Goal: Information Seeking & Learning: Compare options

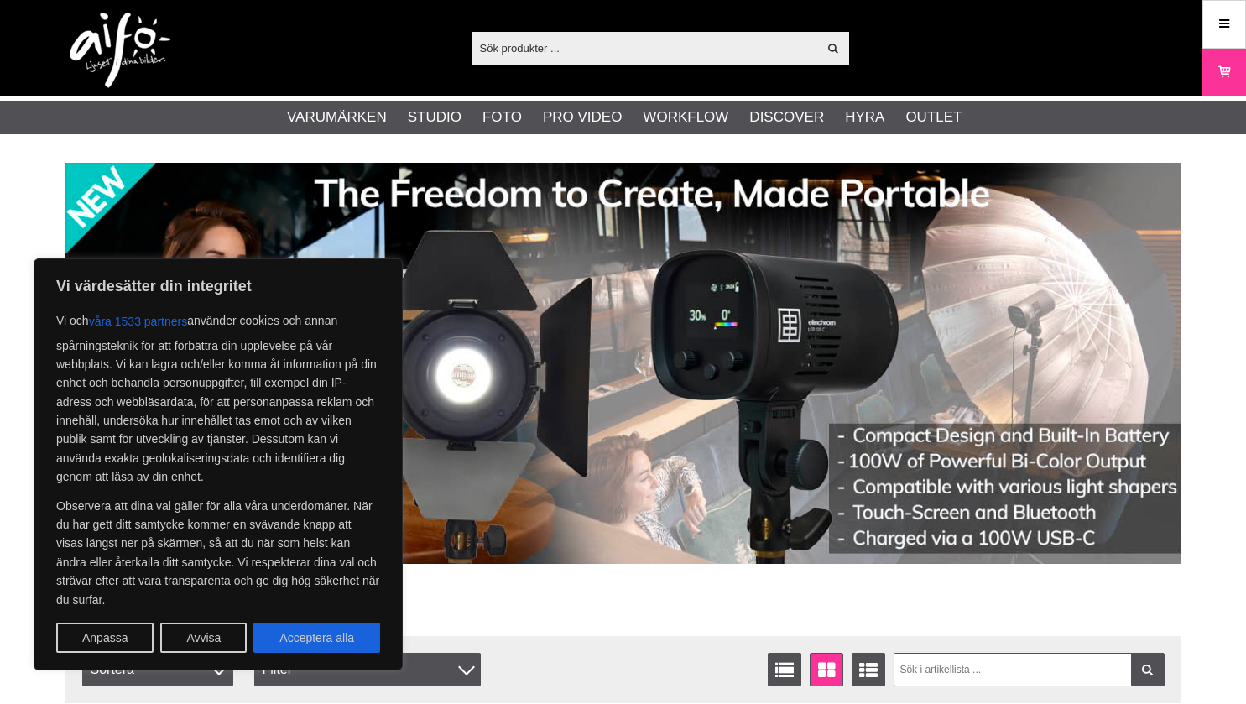
click at [547, 60] on input "text" at bounding box center [645, 47] width 347 height 25
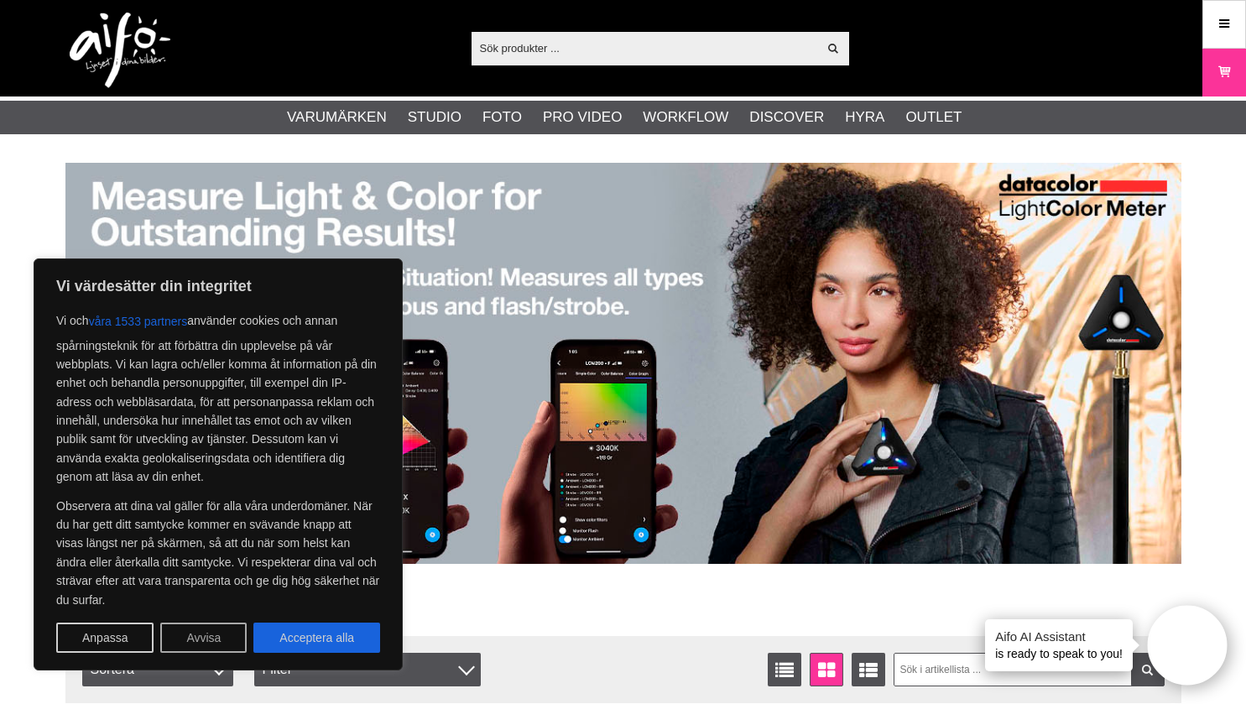
click at [224, 643] on button "Avvisa" at bounding box center [203, 638] width 86 height 30
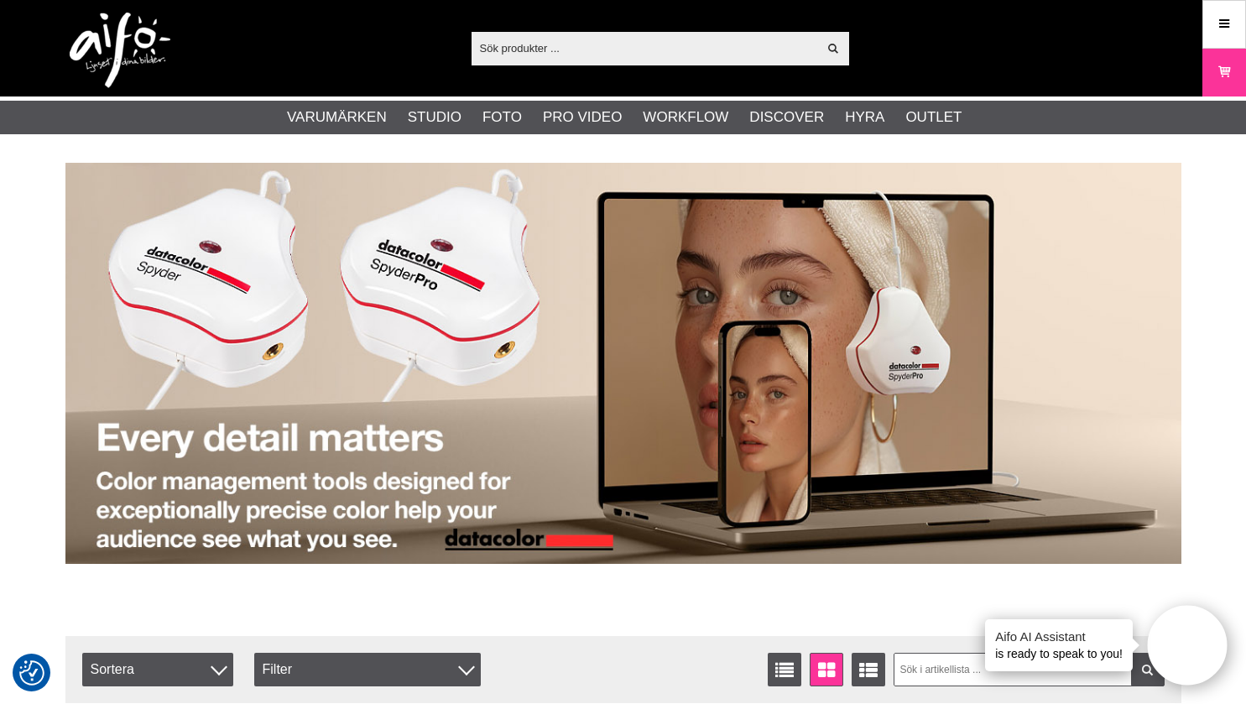
click at [580, 52] on input "text" at bounding box center [645, 47] width 347 height 25
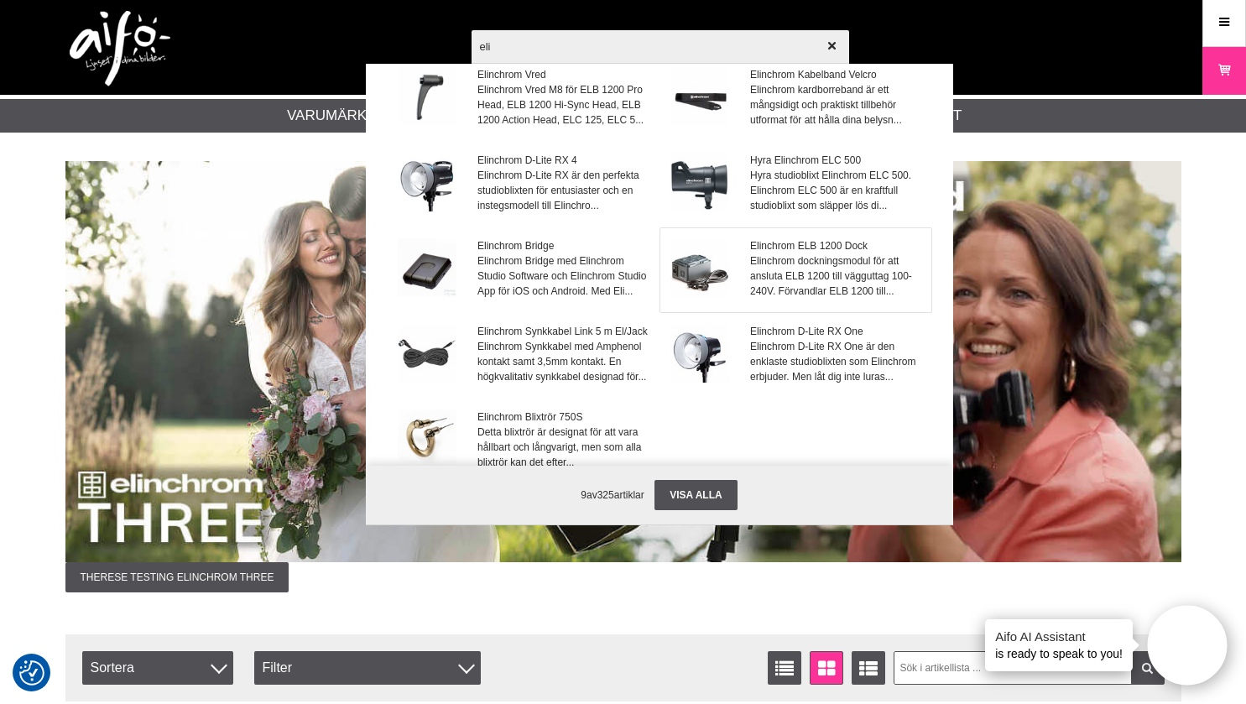
scroll to position [59, 0]
type input "eli"
click at [797, 384] on span "Elinchrom D-Lite RX One är den enklaste studioblixten som Elinchrom erbjuder. M…" at bounding box center [835, 360] width 170 height 45
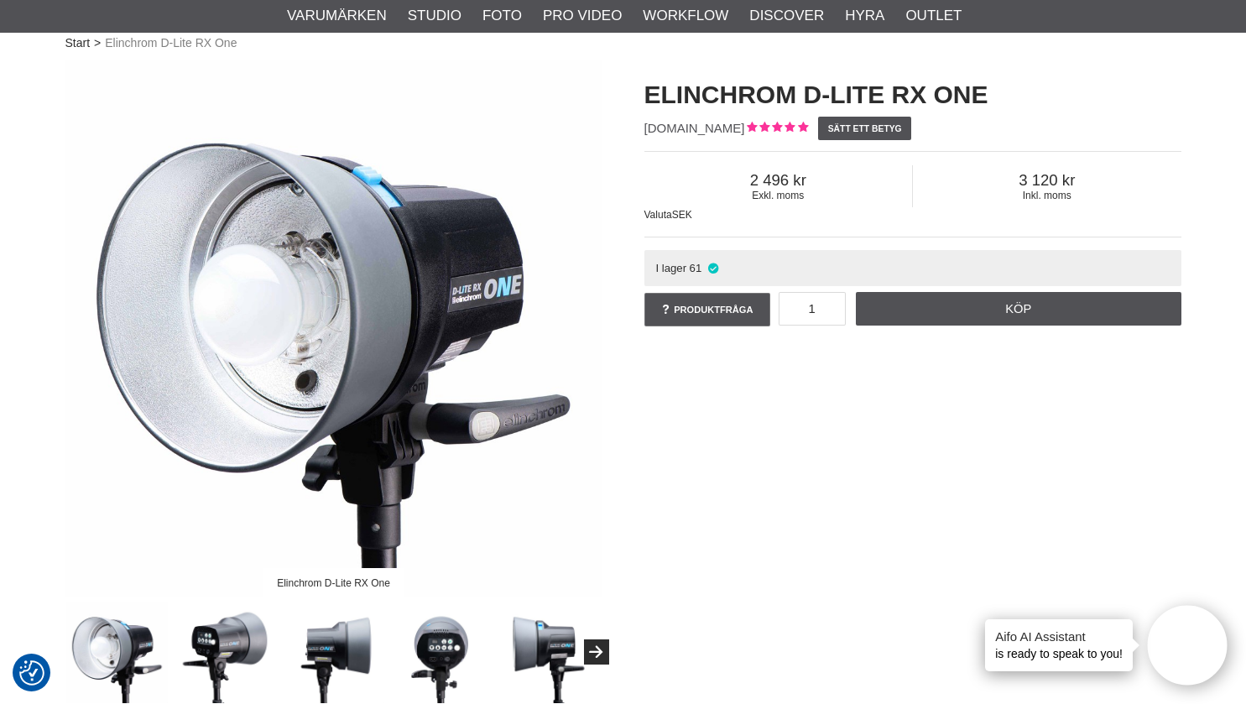
scroll to position [94, 0]
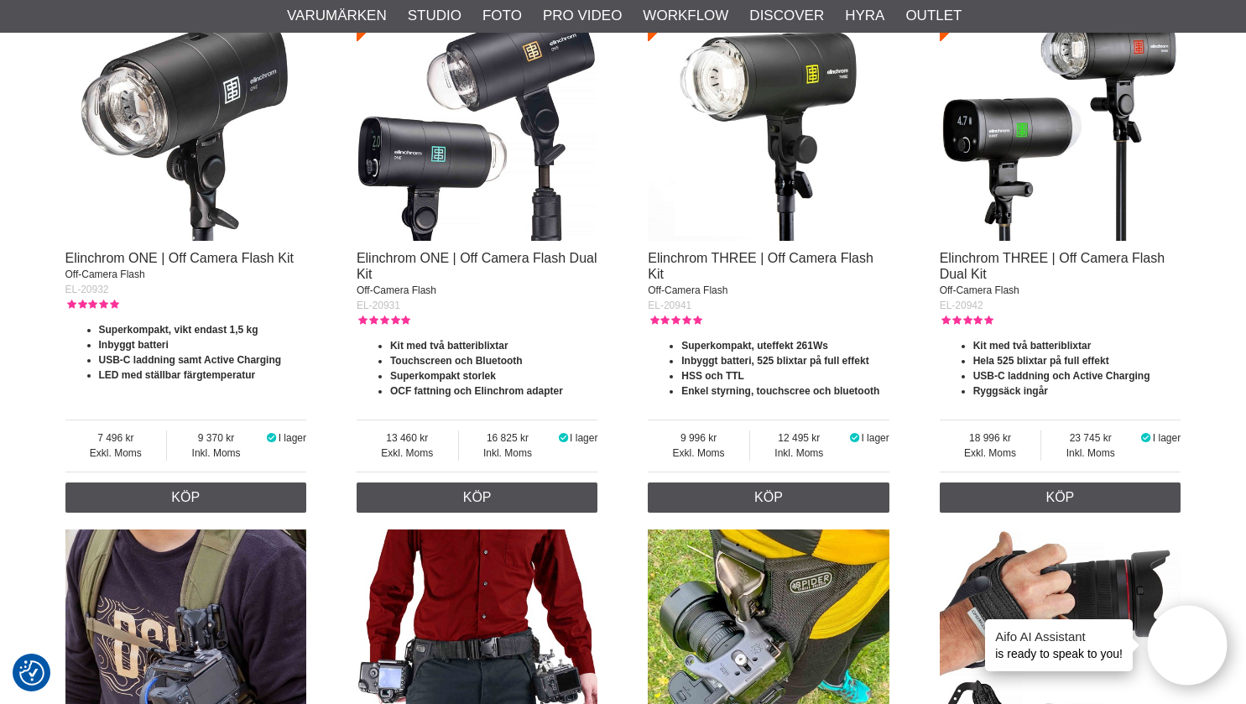
scroll to position [1252, 0]
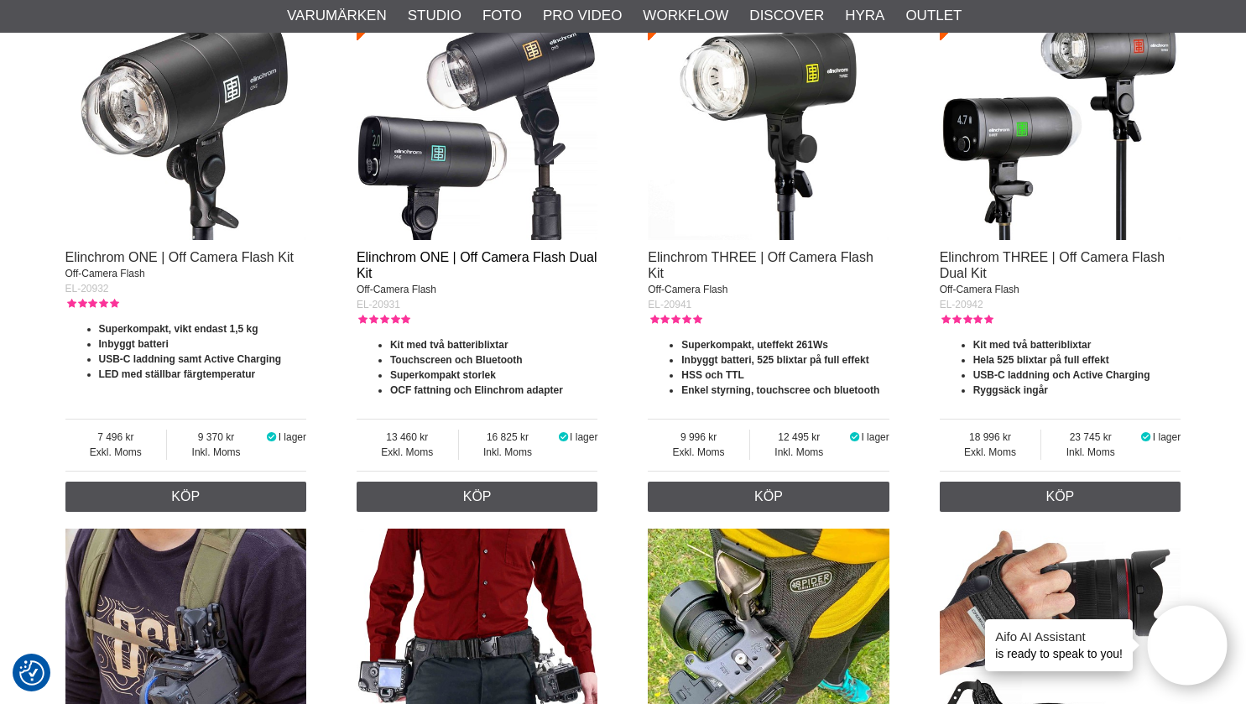
click at [432, 264] on link "Elinchrom ONE | Off Camera Flash Dual Kit" at bounding box center [477, 265] width 241 height 30
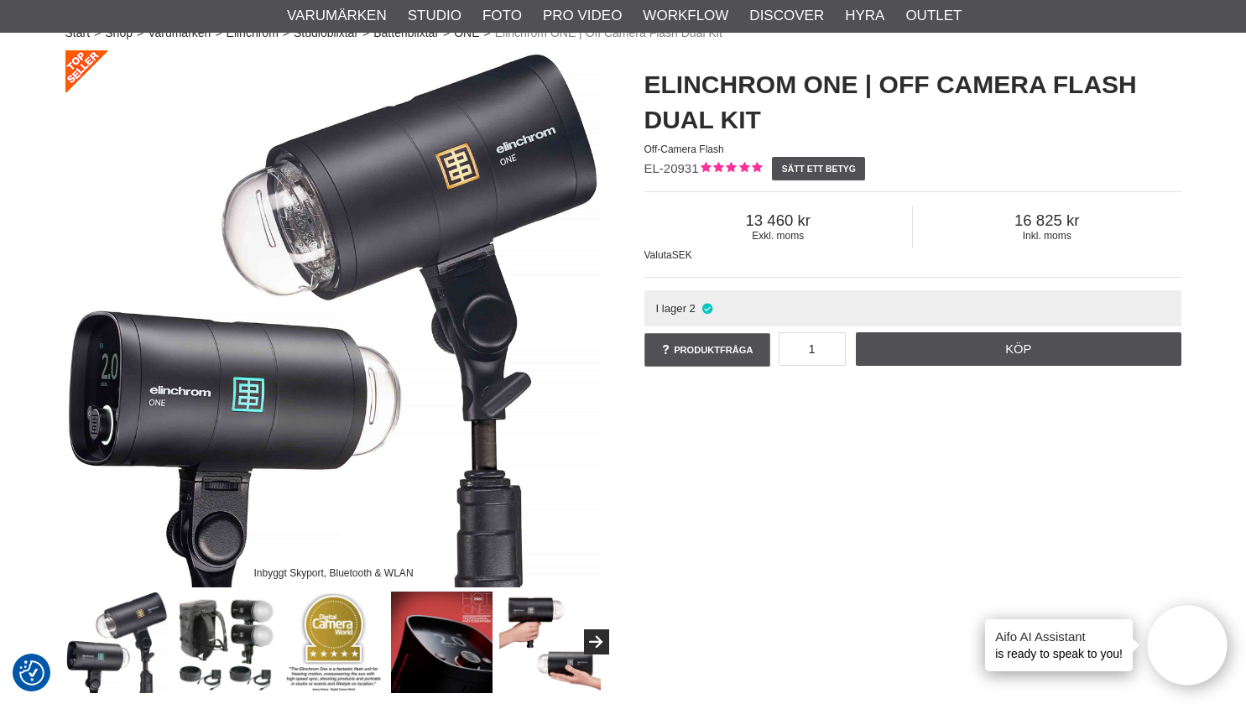
scroll to position [117, 0]
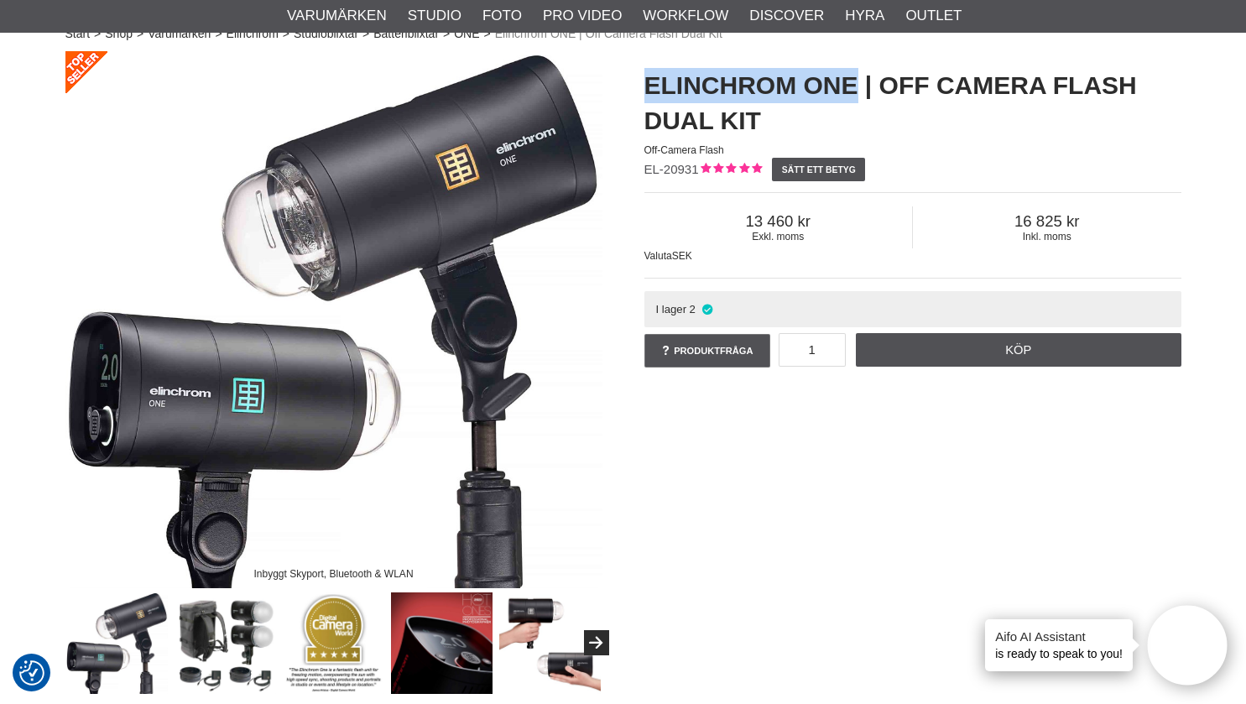
drag, startPoint x: 850, startPoint y: 88, endPoint x: 647, endPoint y: 94, distance: 203.2
click at [647, 94] on h1 "Elinchrom ONE | Off Camera Flash Dual Kit" at bounding box center [913, 103] width 537 height 70
copy h1 "Elinchrom ONE"
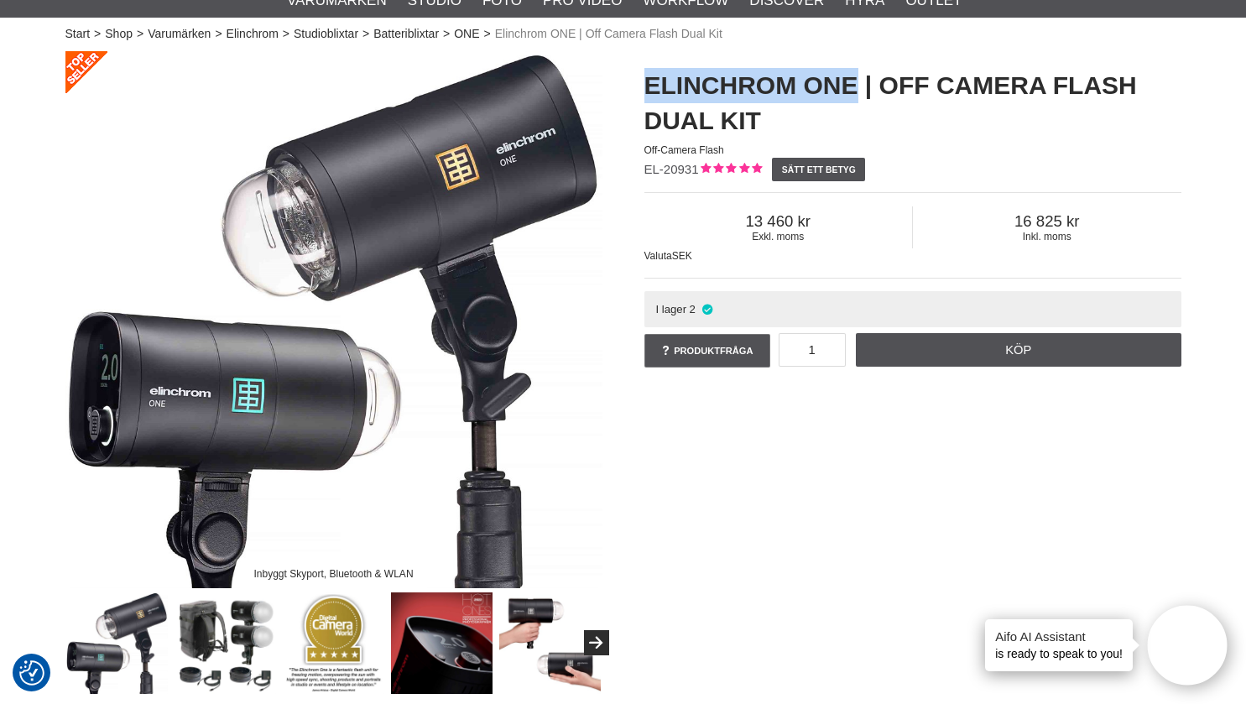
scroll to position [0, 0]
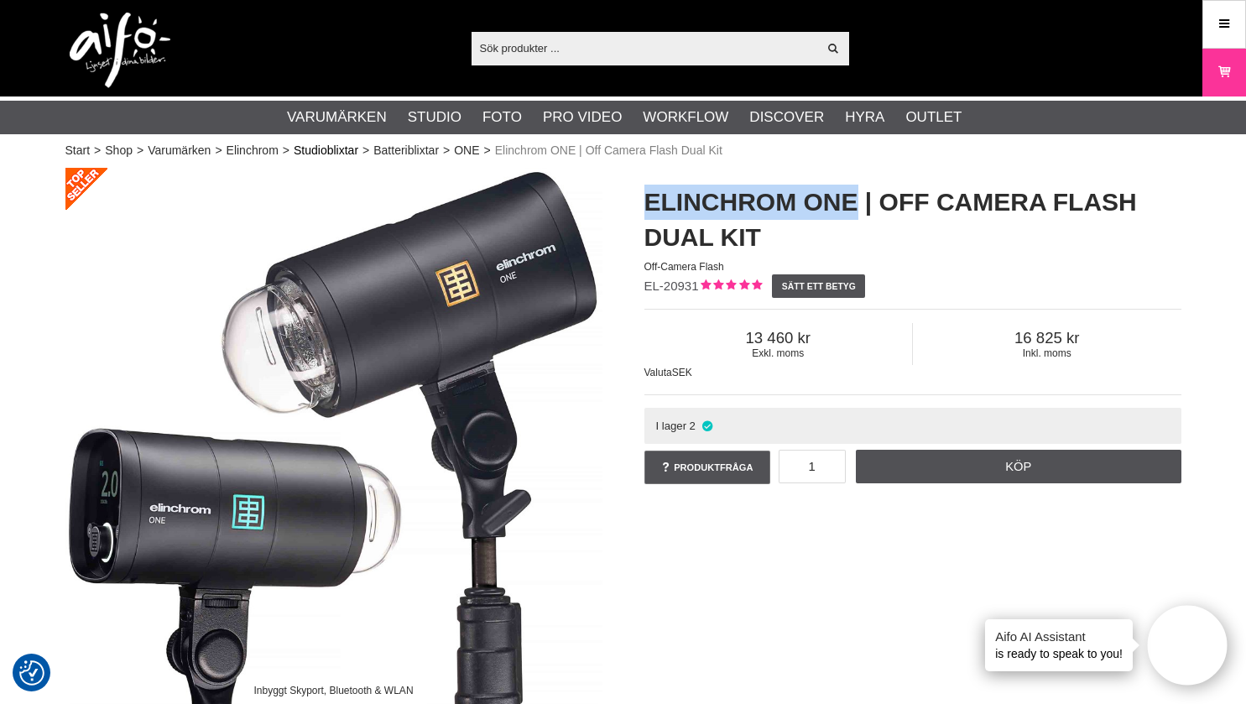
click at [356, 154] on link "Studioblixtar" at bounding box center [326, 151] width 65 height 18
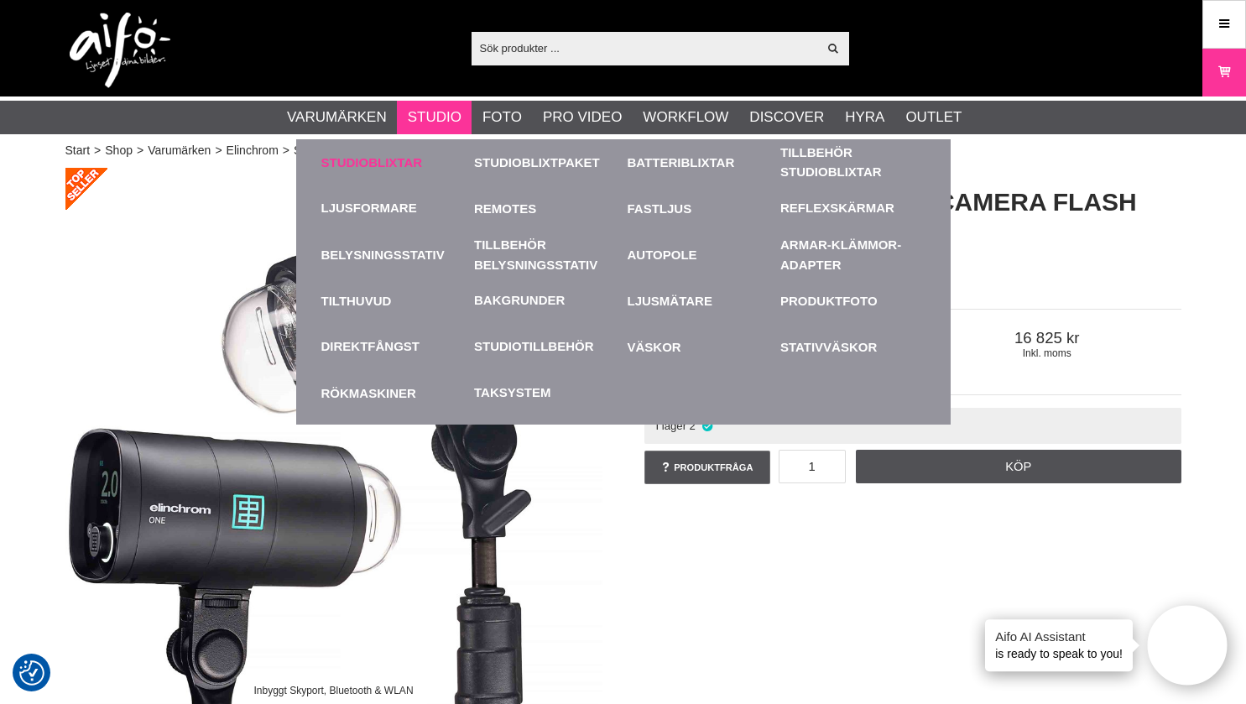
click at [387, 153] on link "Studioblixtar" at bounding box center [393, 162] width 145 height 46
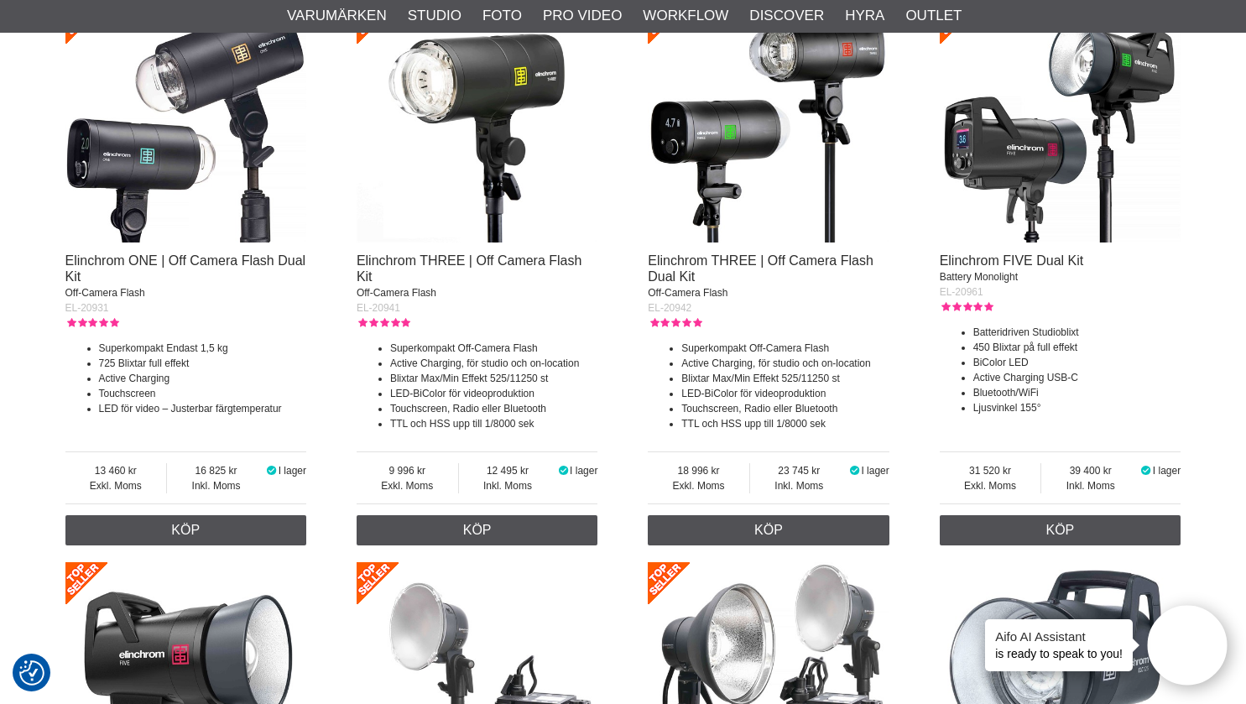
scroll to position [1230, 0]
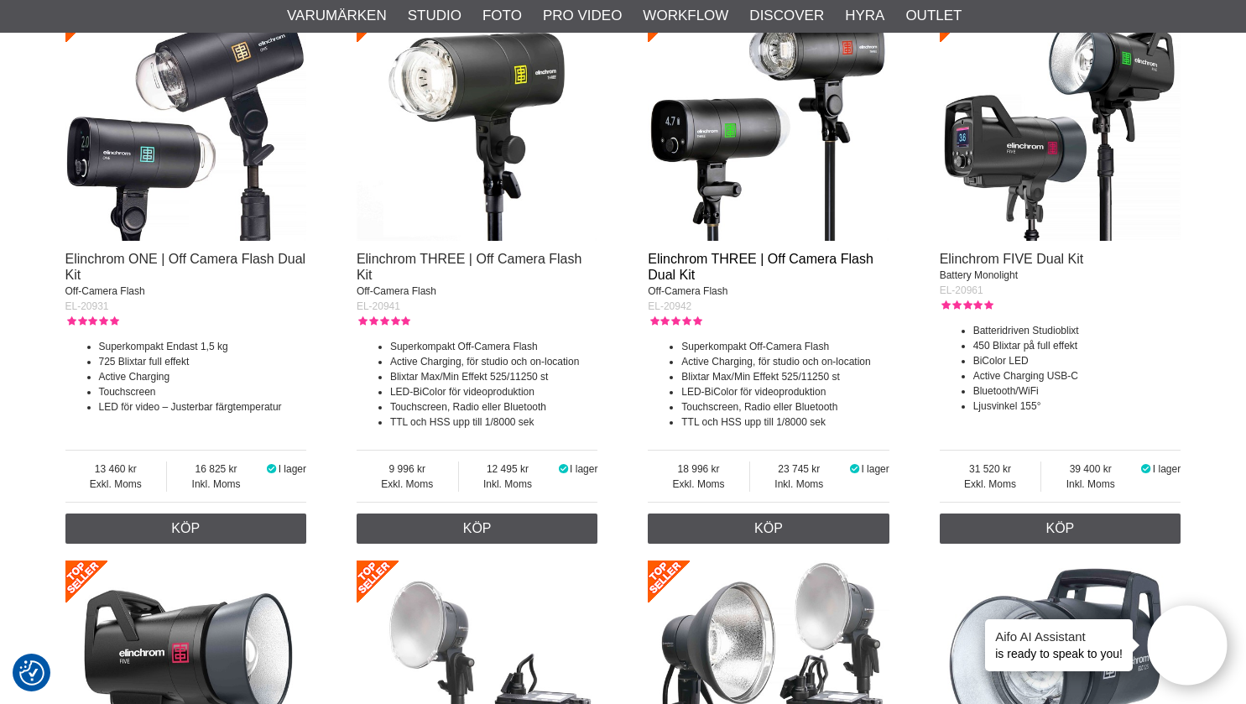
click at [734, 282] on link "Elinchrom THREE | Off Camera Flash Dual Kit" at bounding box center [761, 267] width 226 height 30
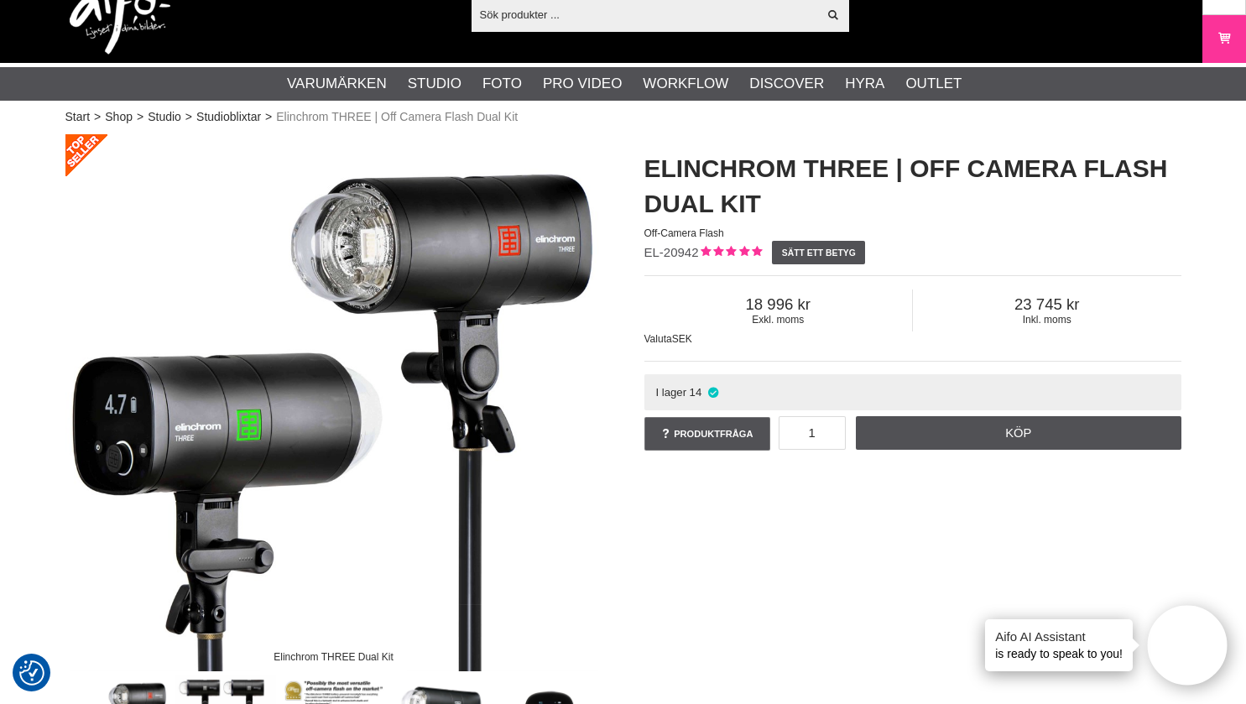
scroll to position [81, 0]
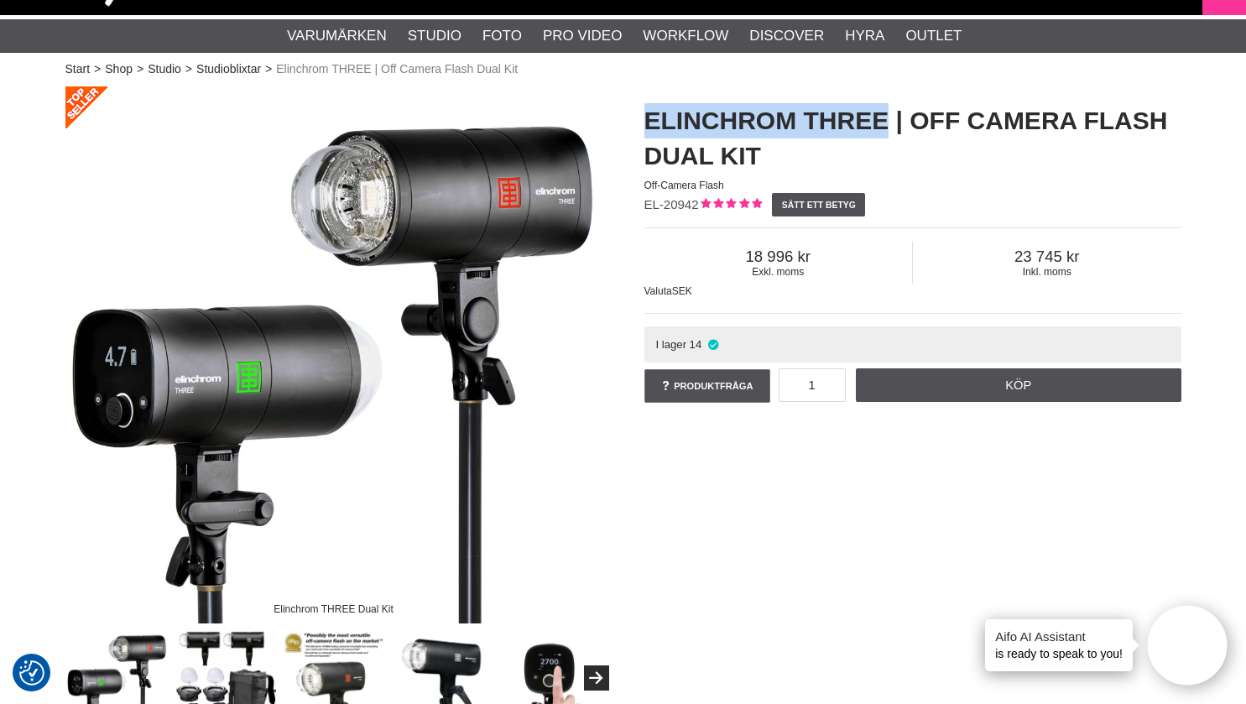
drag, startPoint x: 649, startPoint y: 115, endPoint x: 880, endPoint y: 127, distance: 231.1
click at [880, 127] on h1 "Elinchrom THREE | Off Camera Flash Dual Kit" at bounding box center [913, 138] width 537 height 70
copy h1 "Elinchrom THREE"
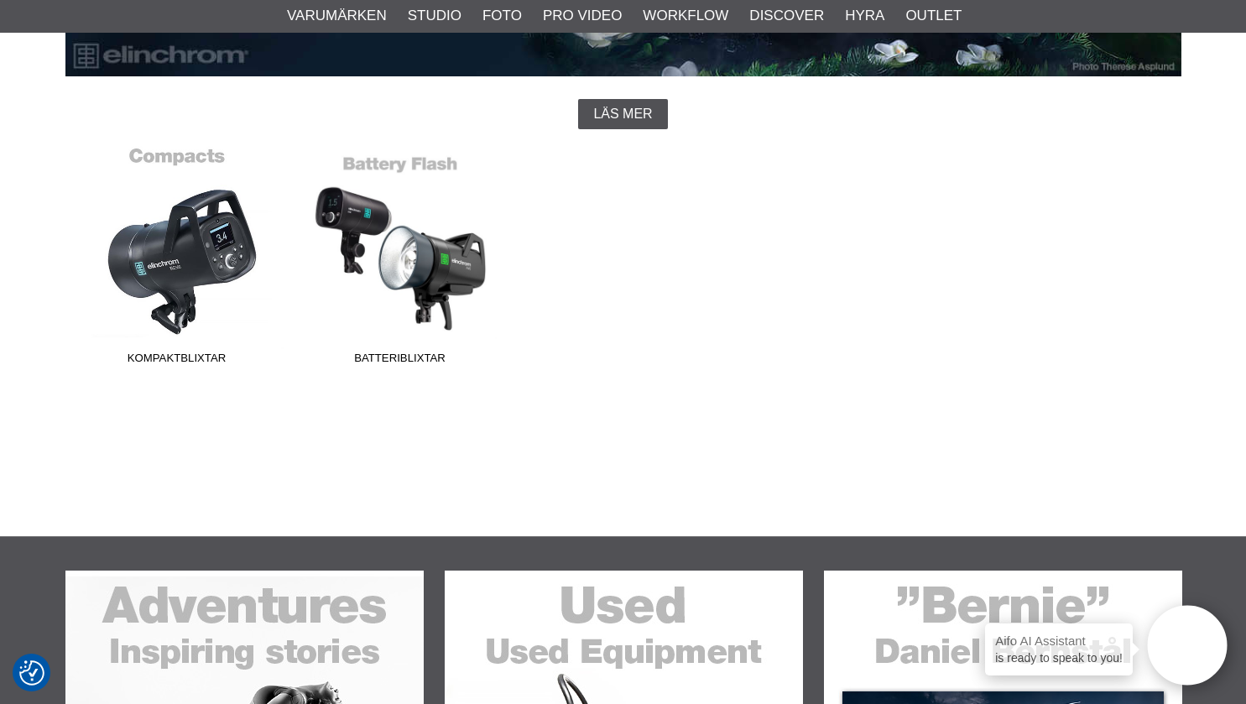
scroll to position [309, 0]
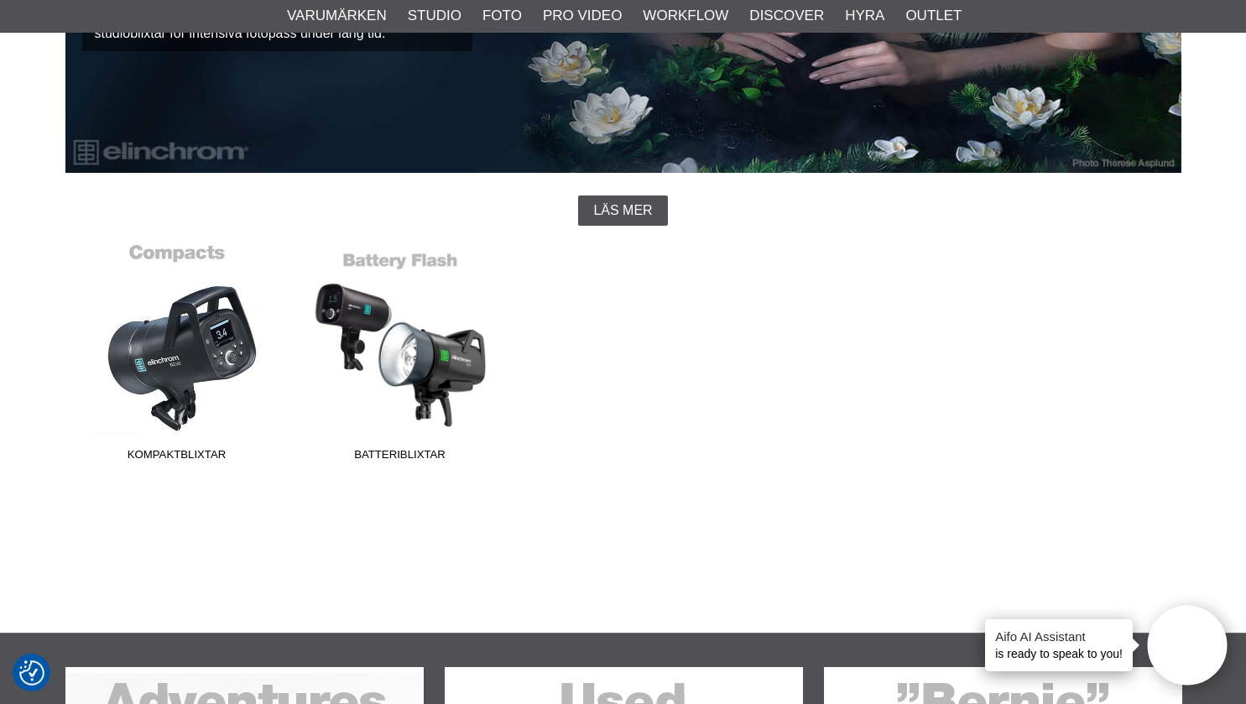
click at [196, 317] on link "Kompaktblixtar" at bounding box center [176, 356] width 223 height 227
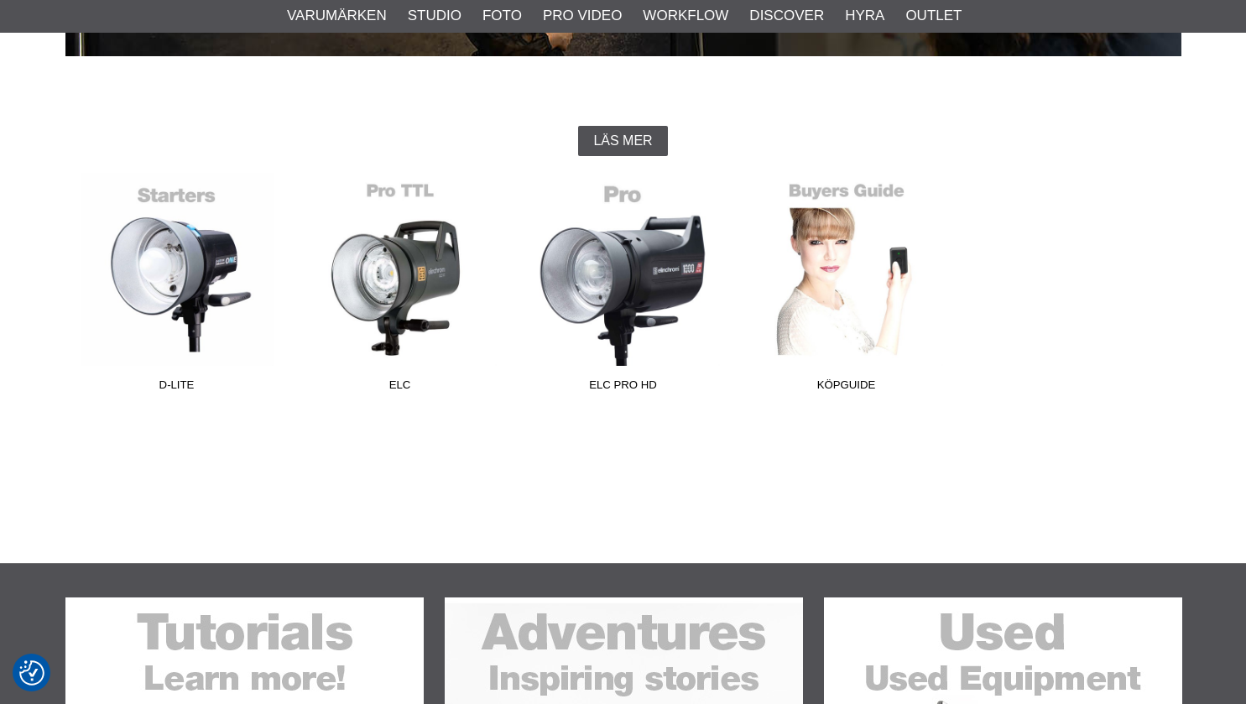
scroll to position [425, 0]
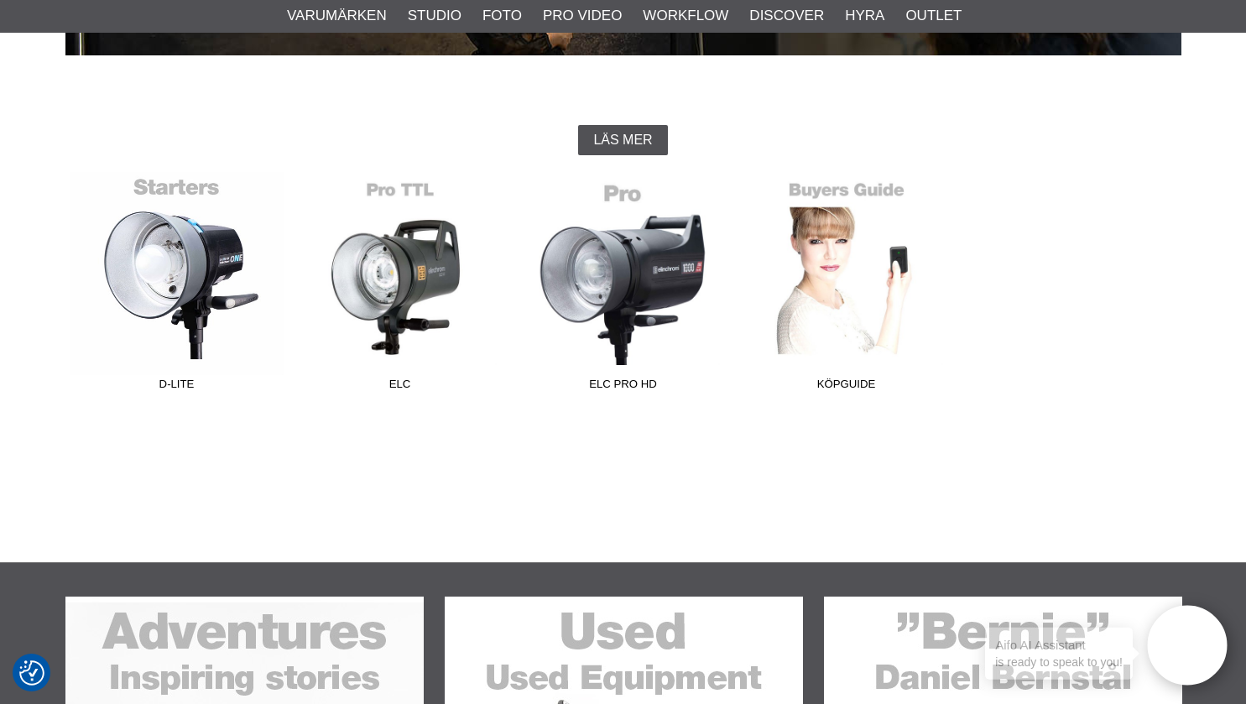
click at [176, 295] on link "D-Lite" at bounding box center [176, 285] width 223 height 227
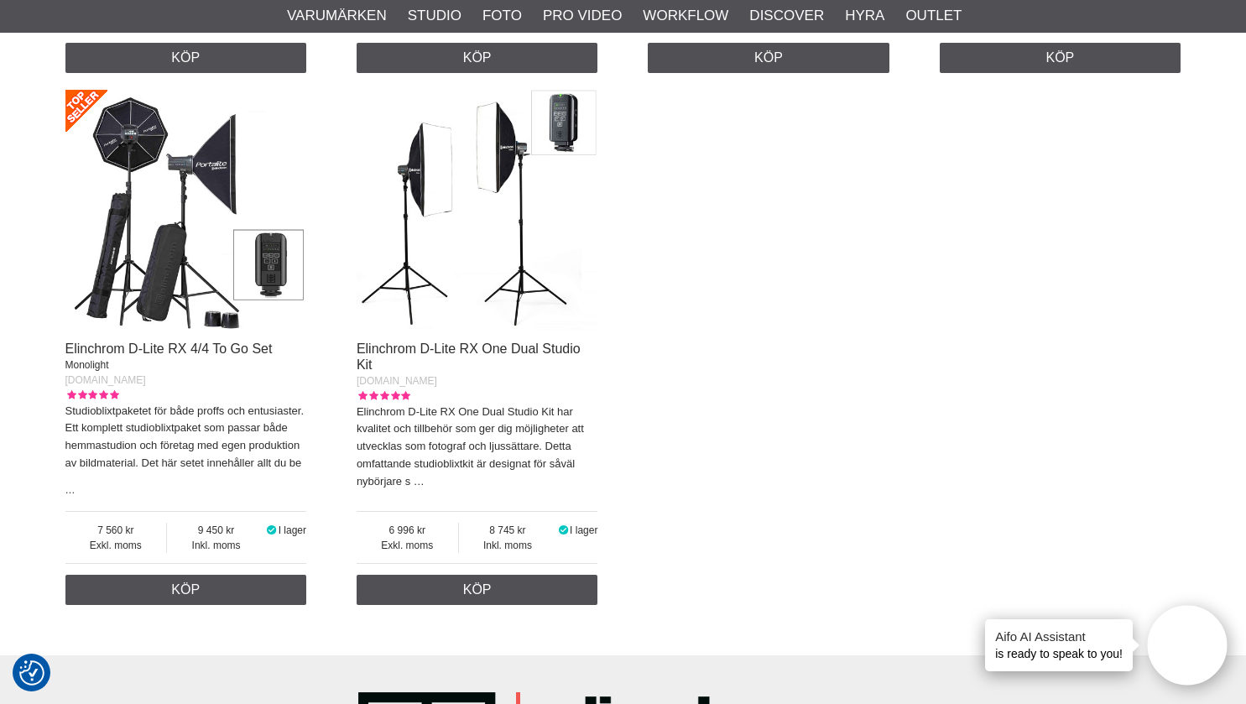
scroll to position [1143, 0]
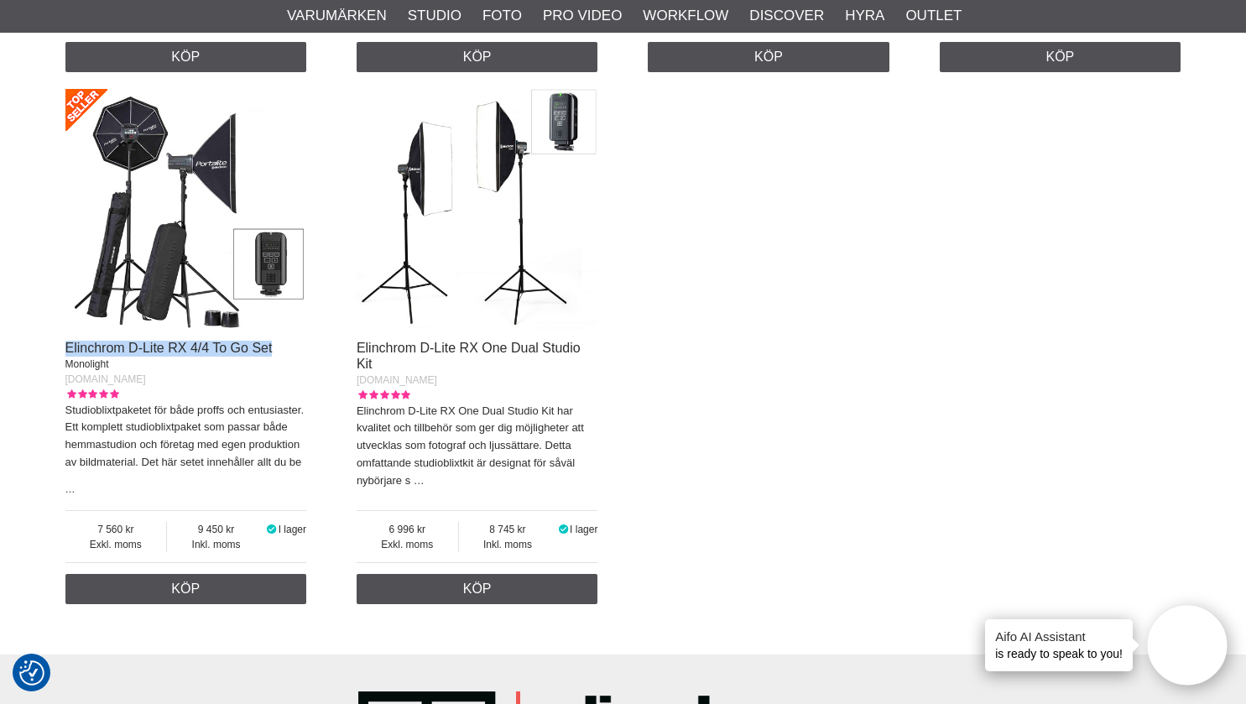
drag, startPoint x: 60, startPoint y: 367, endPoint x: 284, endPoint y: 367, distance: 223.2
copy link "Elinchrom D-Lite RX 4/4 To Go Set"
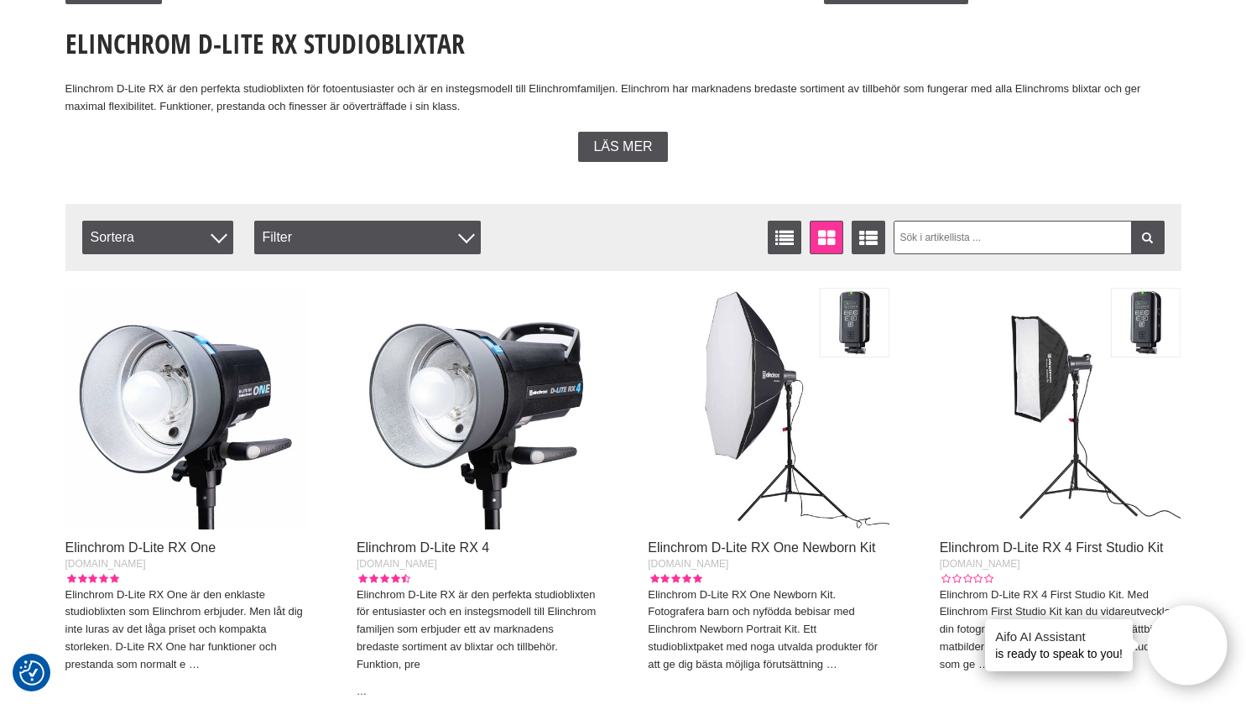
scroll to position [0, 0]
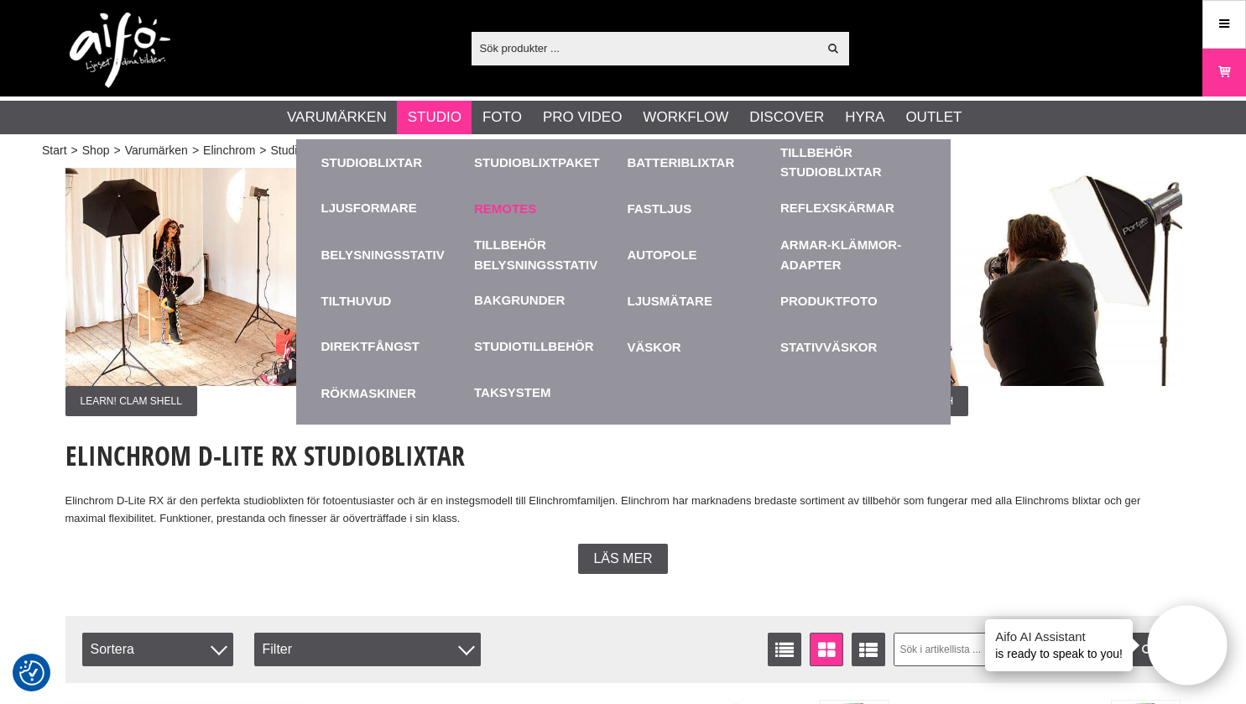
click at [522, 211] on link "Remotes" at bounding box center [546, 208] width 145 height 46
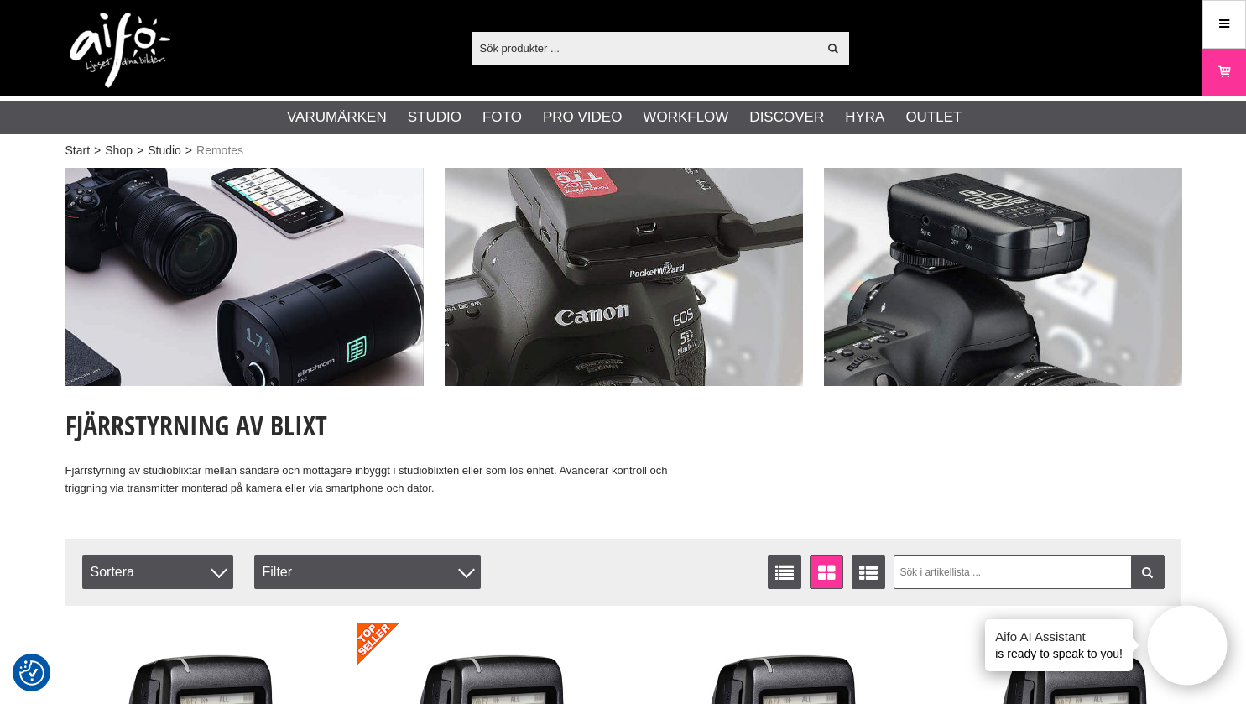
click at [566, 44] on input "text" at bounding box center [645, 47] width 347 height 25
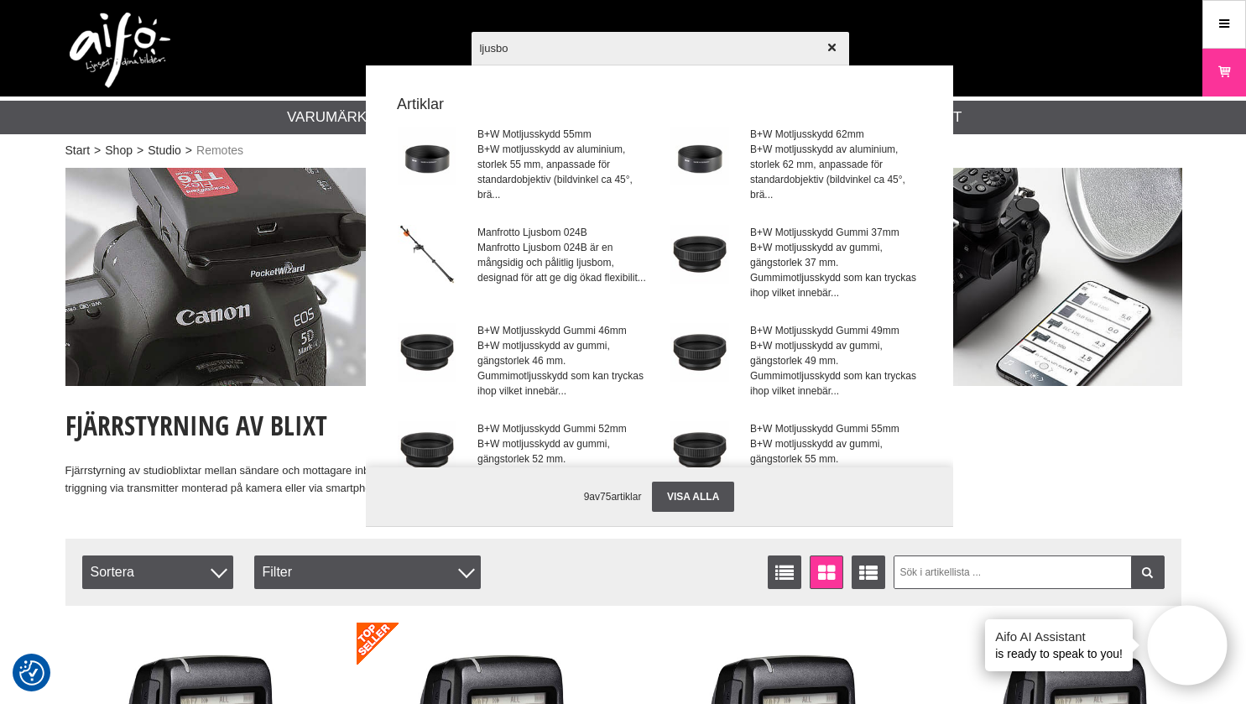
type input "ljusbox"
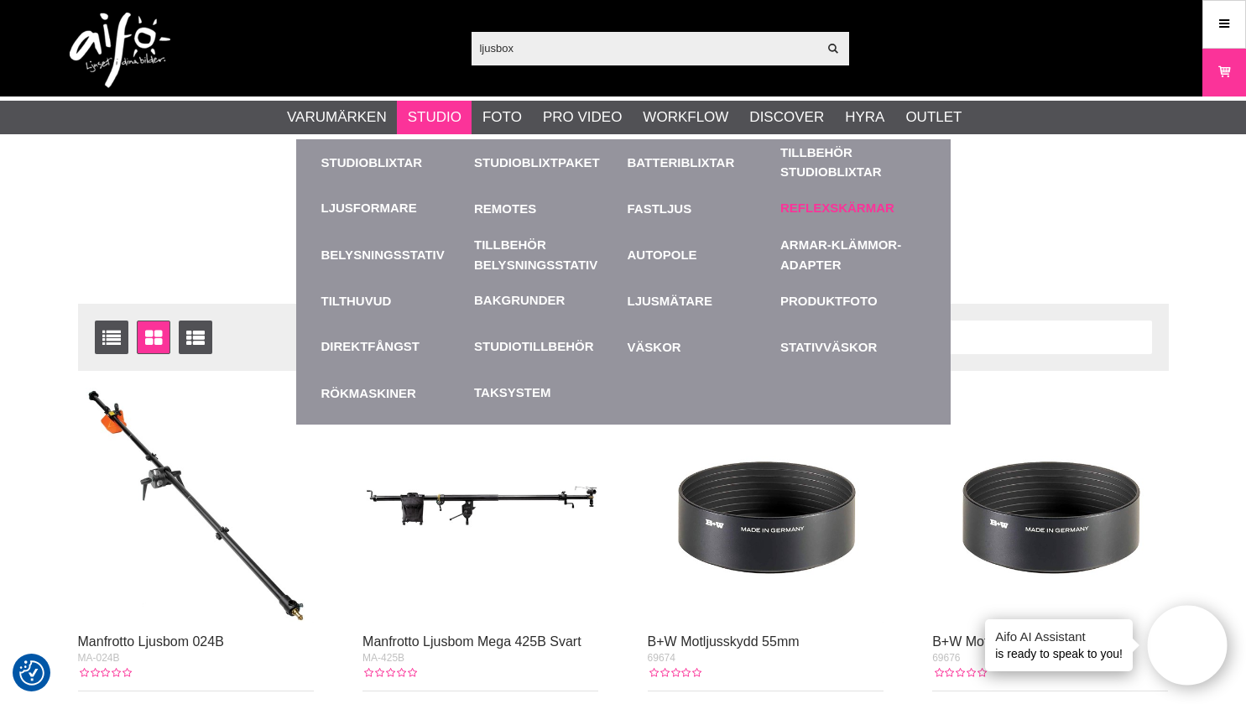
click at [822, 210] on link "Reflexskärmar" at bounding box center [837, 208] width 114 height 19
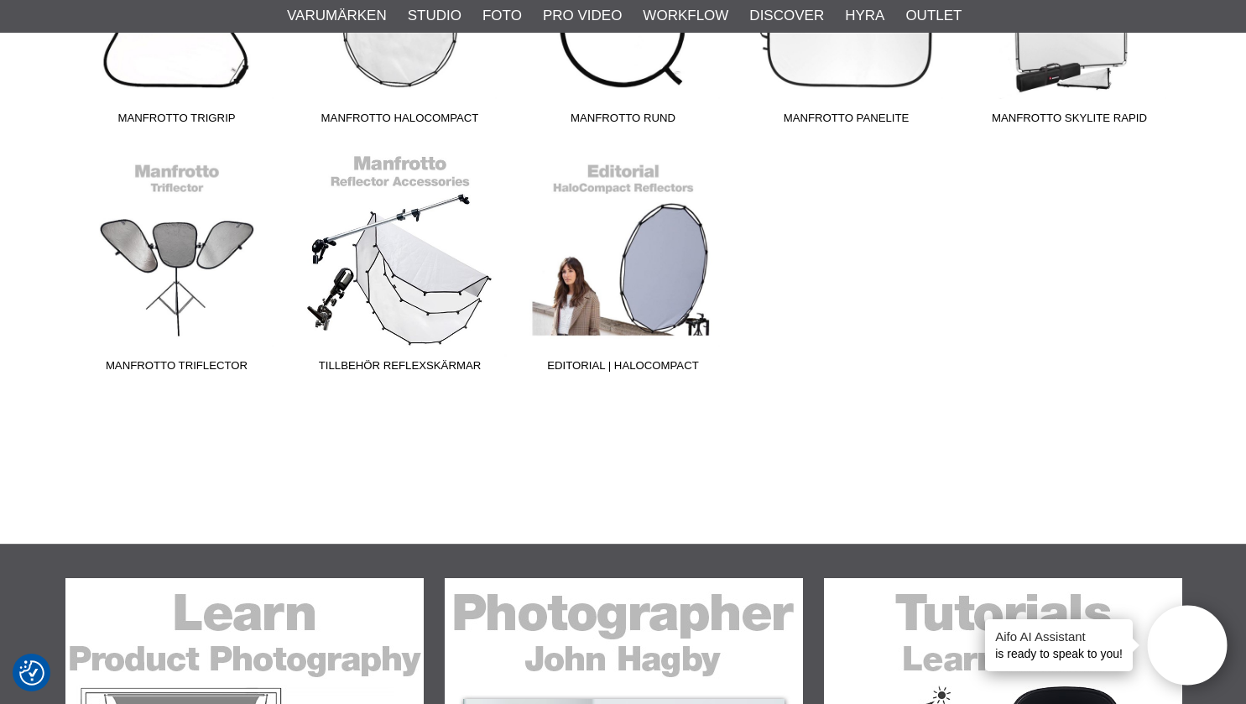
scroll to position [595, 0]
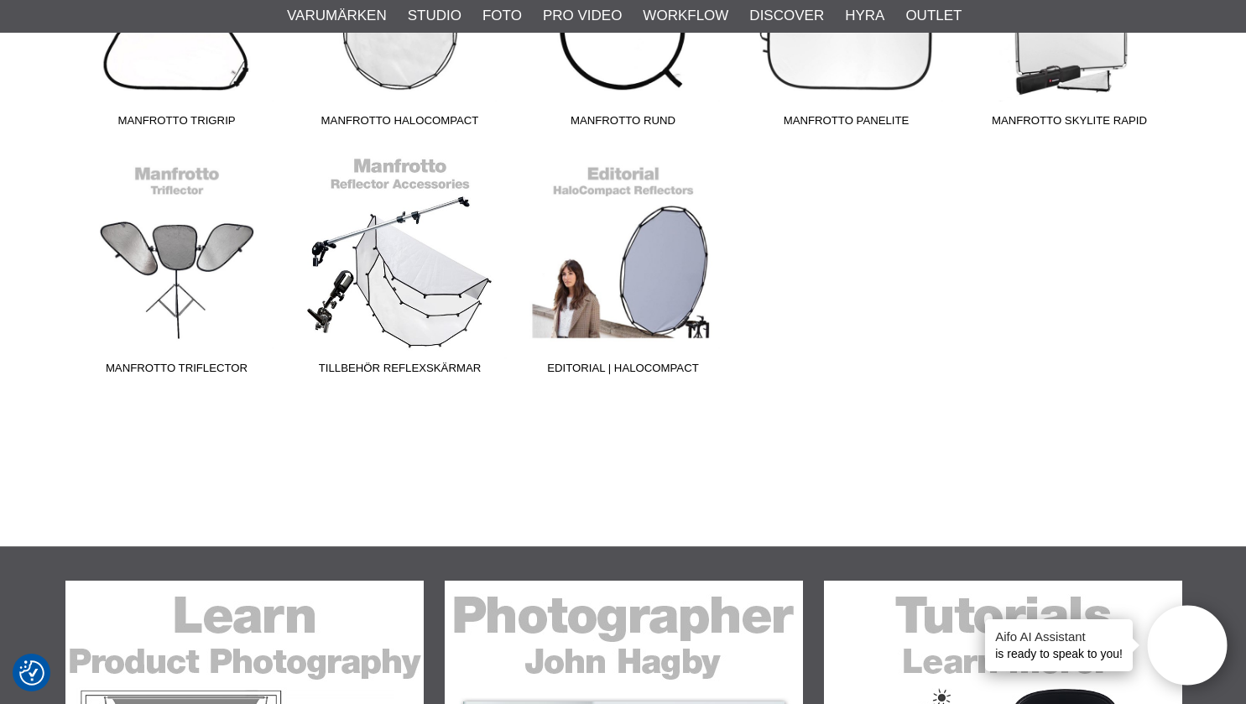
click at [384, 277] on link "Tillbehör Reflexskärmar" at bounding box center [400, 269] width 223 height 227
